Goal: Navigation & Orientation: Find specific page/section

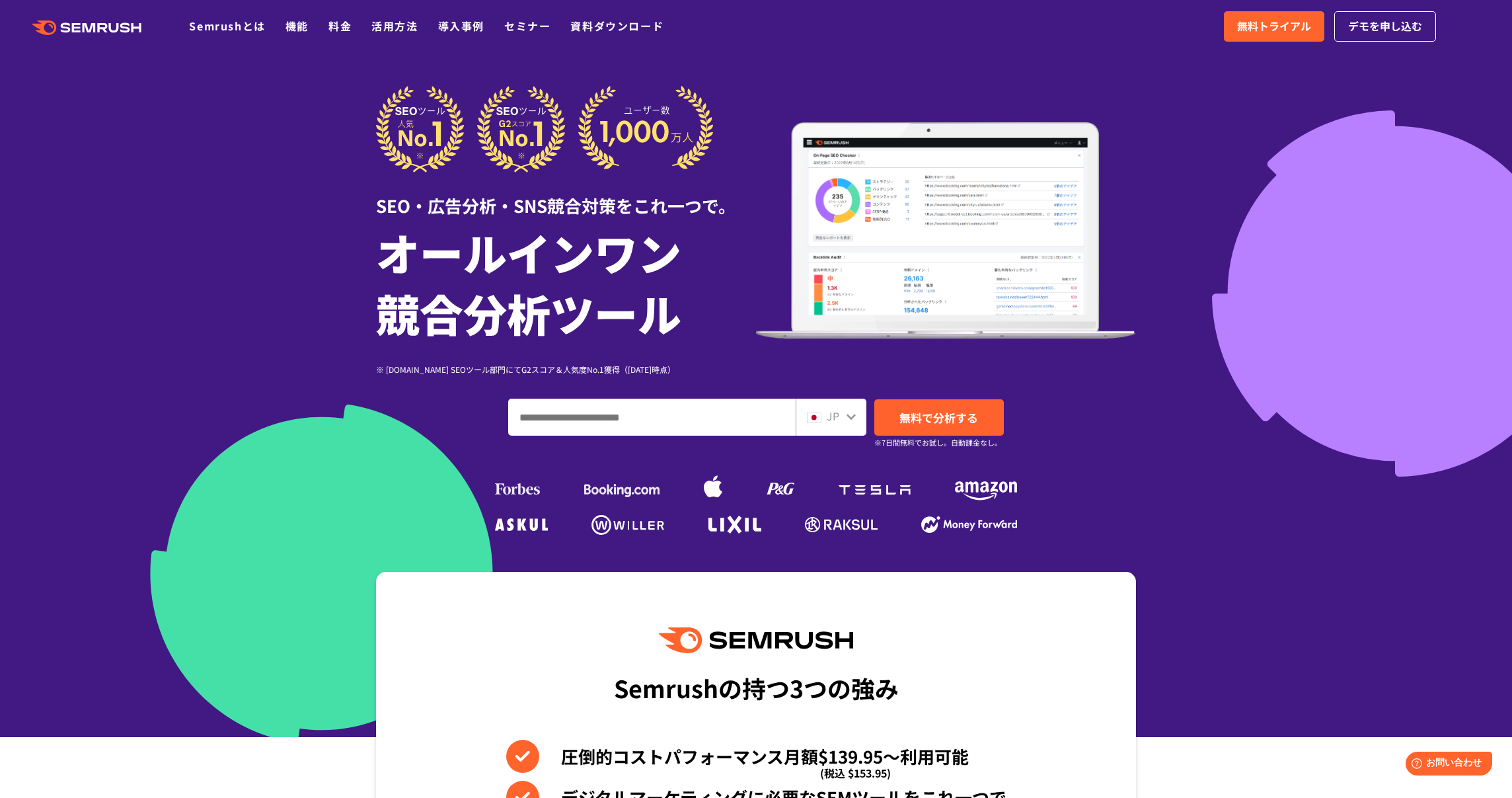
scroll to position [2, 0]
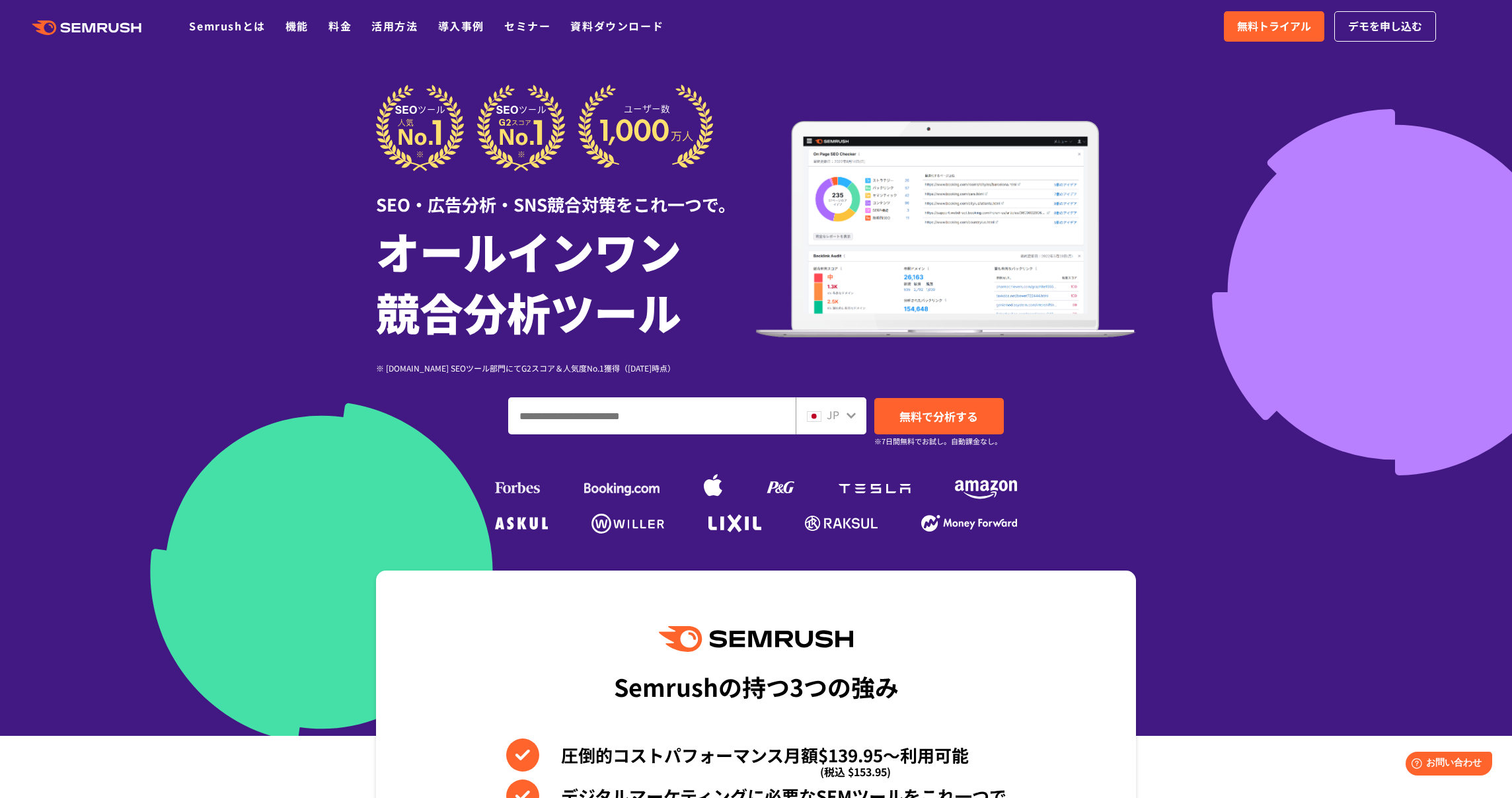
click at [855, 416] on icon at bounding box center [851, 415] width 11 height 11
click at [851, 416] on icon at bounding box center [851, 415] width 9 height 6
click at [698, 412] on input "ドメイン、キーワードまたはURLを入力してください" at bounding box center [652, 416] width 286 height 36
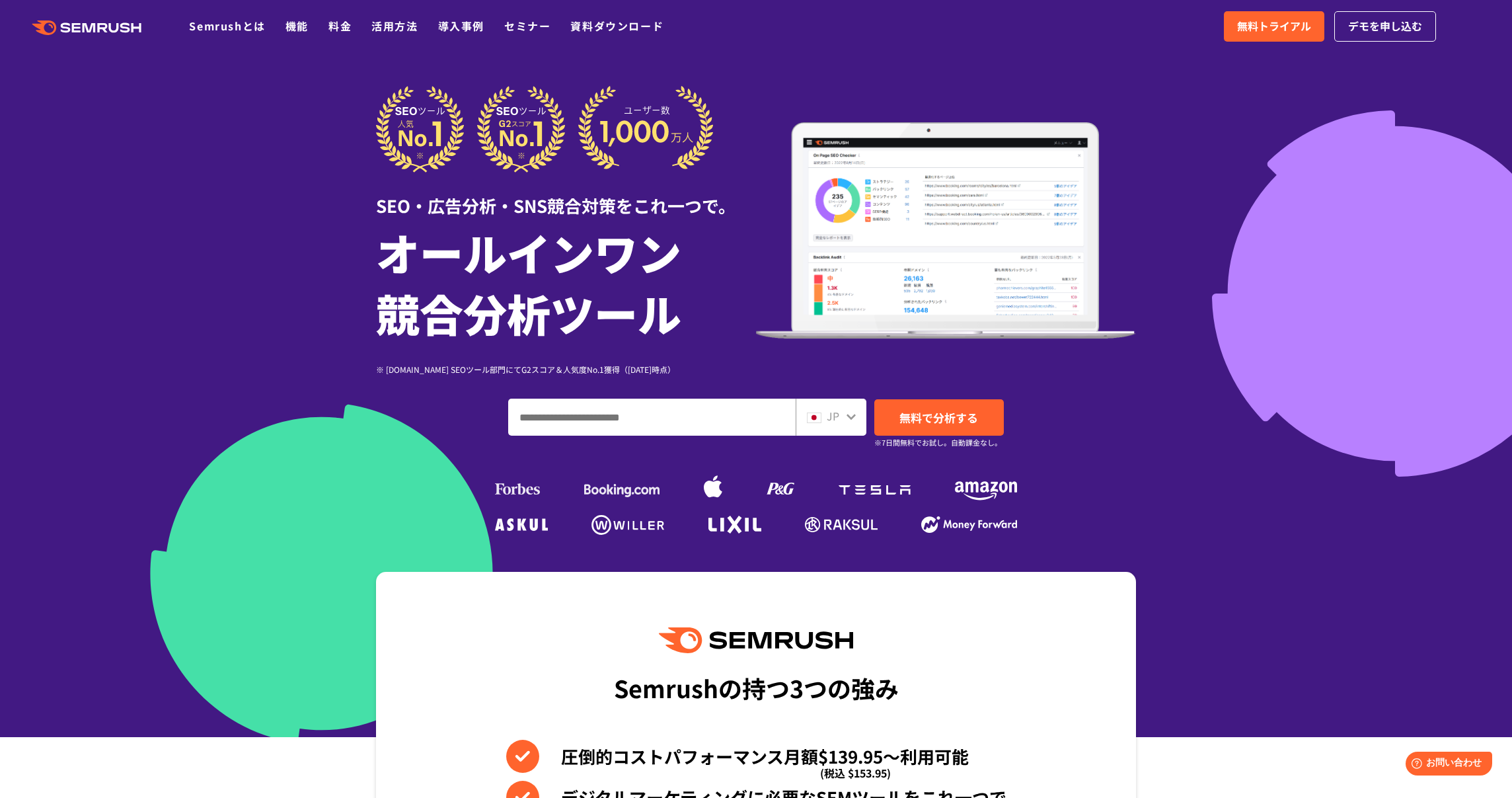
scroll to position [2, 0]
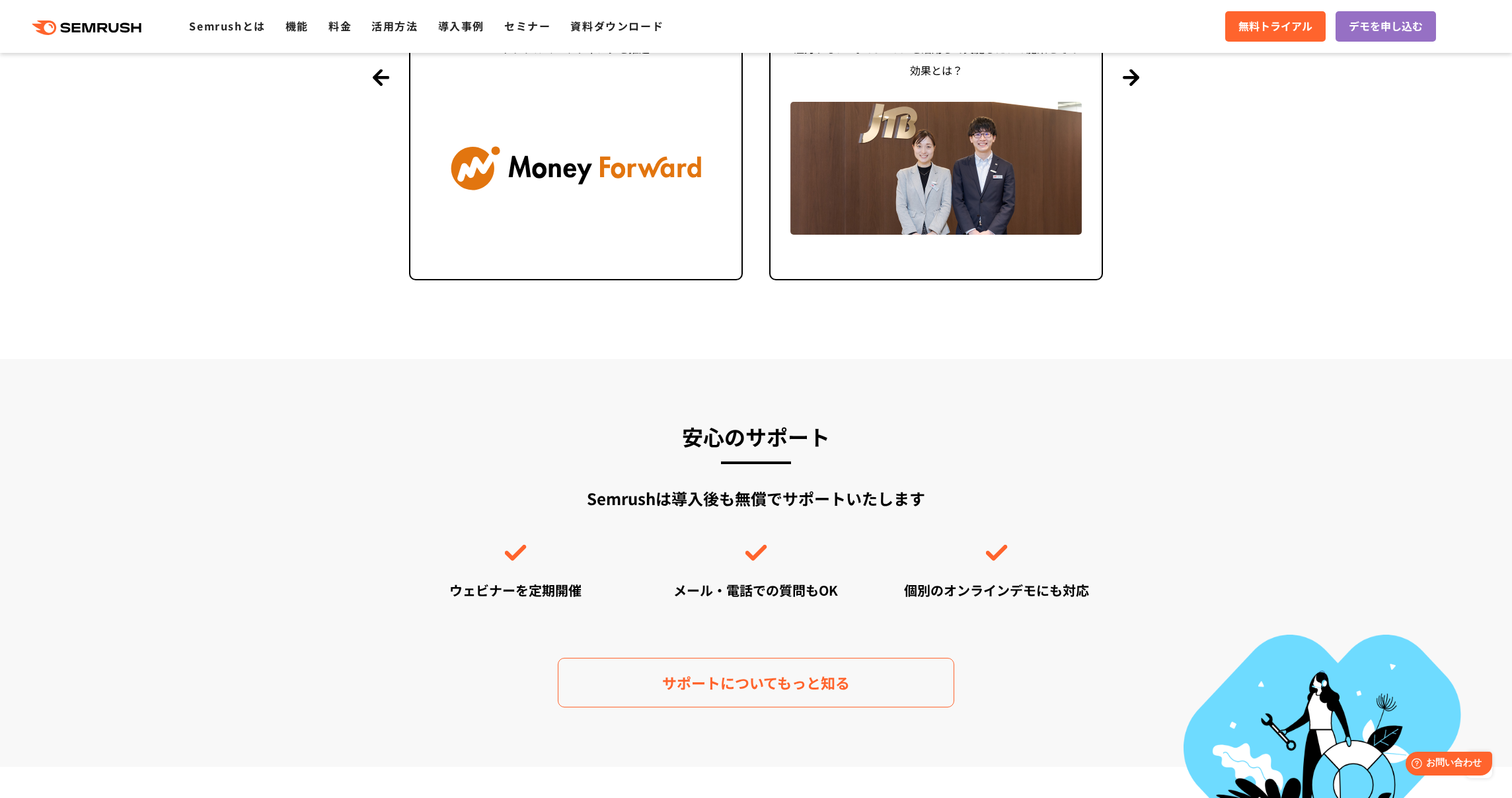
scroll to position [3518, 0]
